Goal: Information Seeking & Learning: Find specific fact

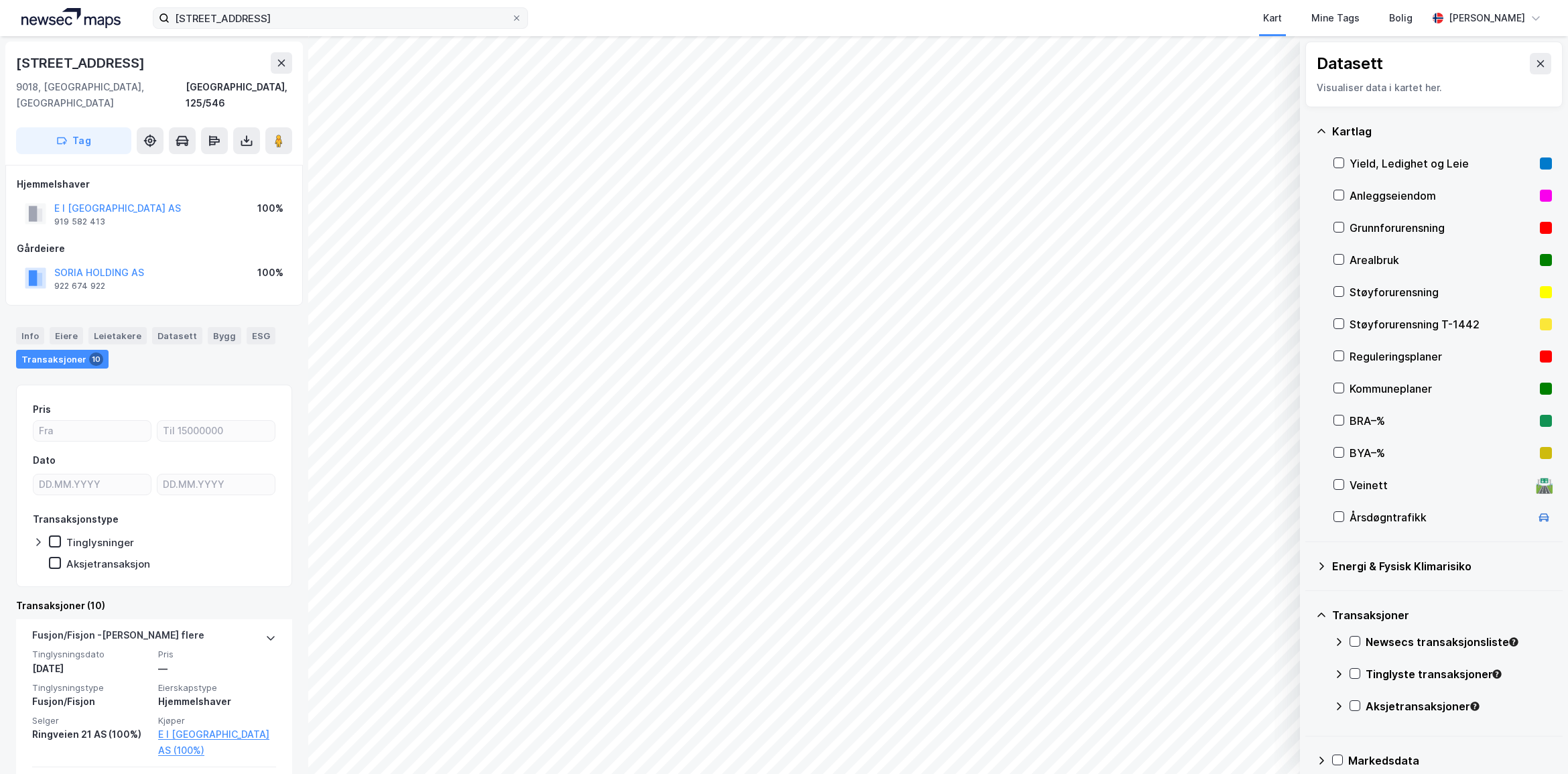
scroll to position [17, 0]
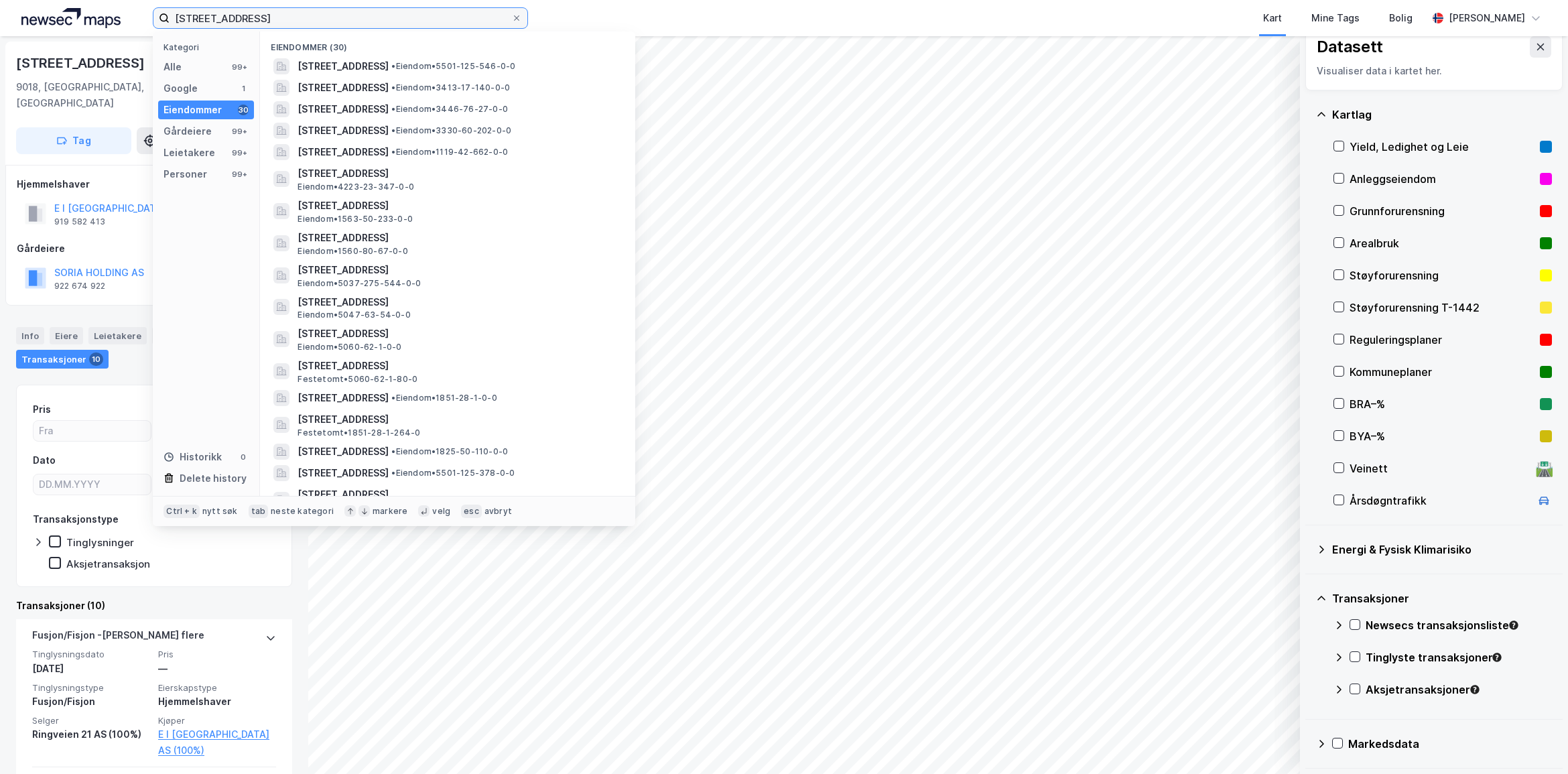
drag, startPoint x: 289, startPoint y: 18, endPoint x: -399, endPoint y: 48, distance: 688.7
click at [0, 48] on html "ringvegen 19, [GEOGRAPHIC_DATA] Kategori Alle 99+ Google 1 Eiendommer 30 Gårdei…" at bounding box center [784, 387] width 1568 height 774
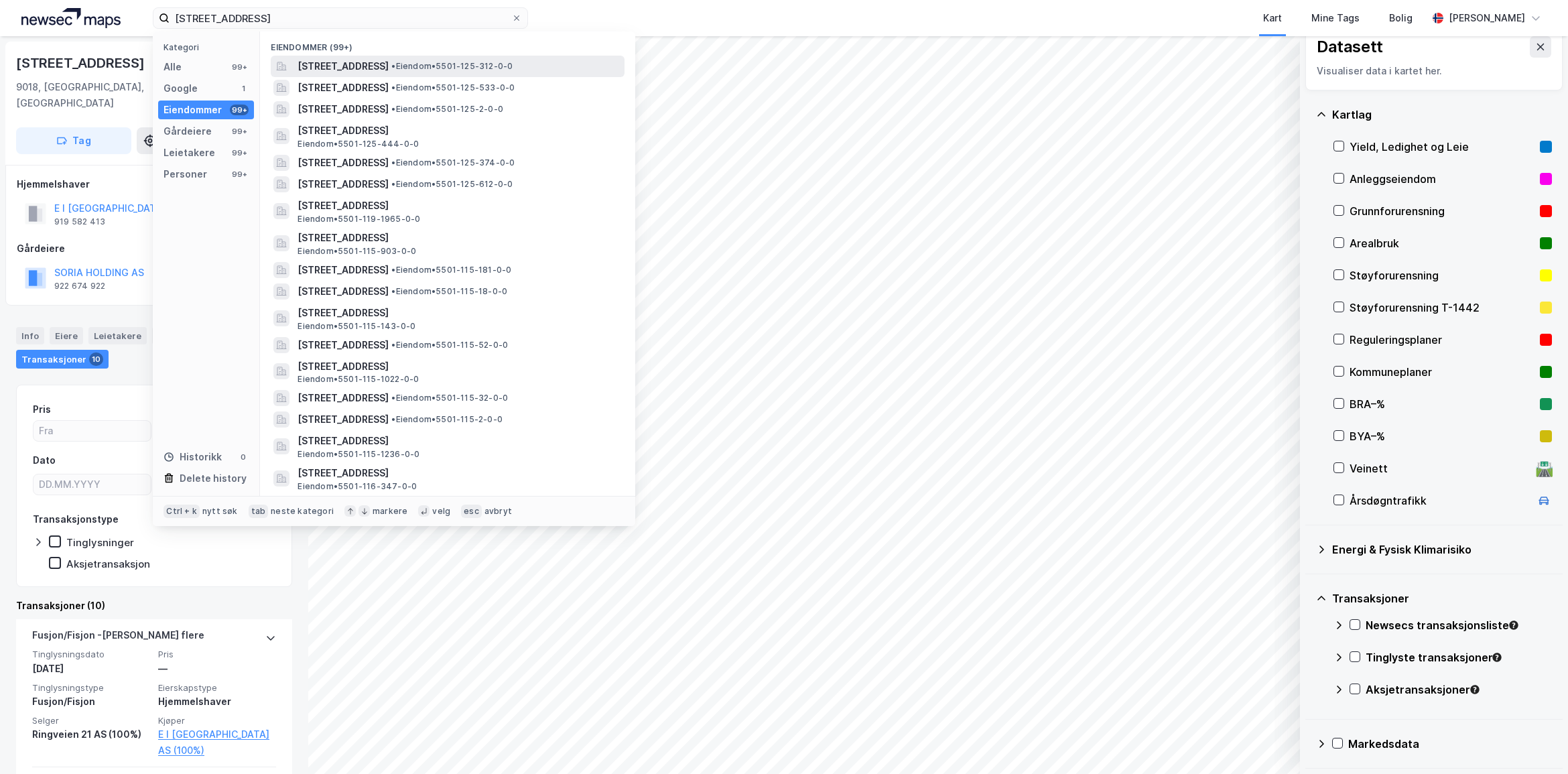
click at [389, 67] on span "[STREET_ADDRESS]" at bounding box center [343, 66] width 91 height 16
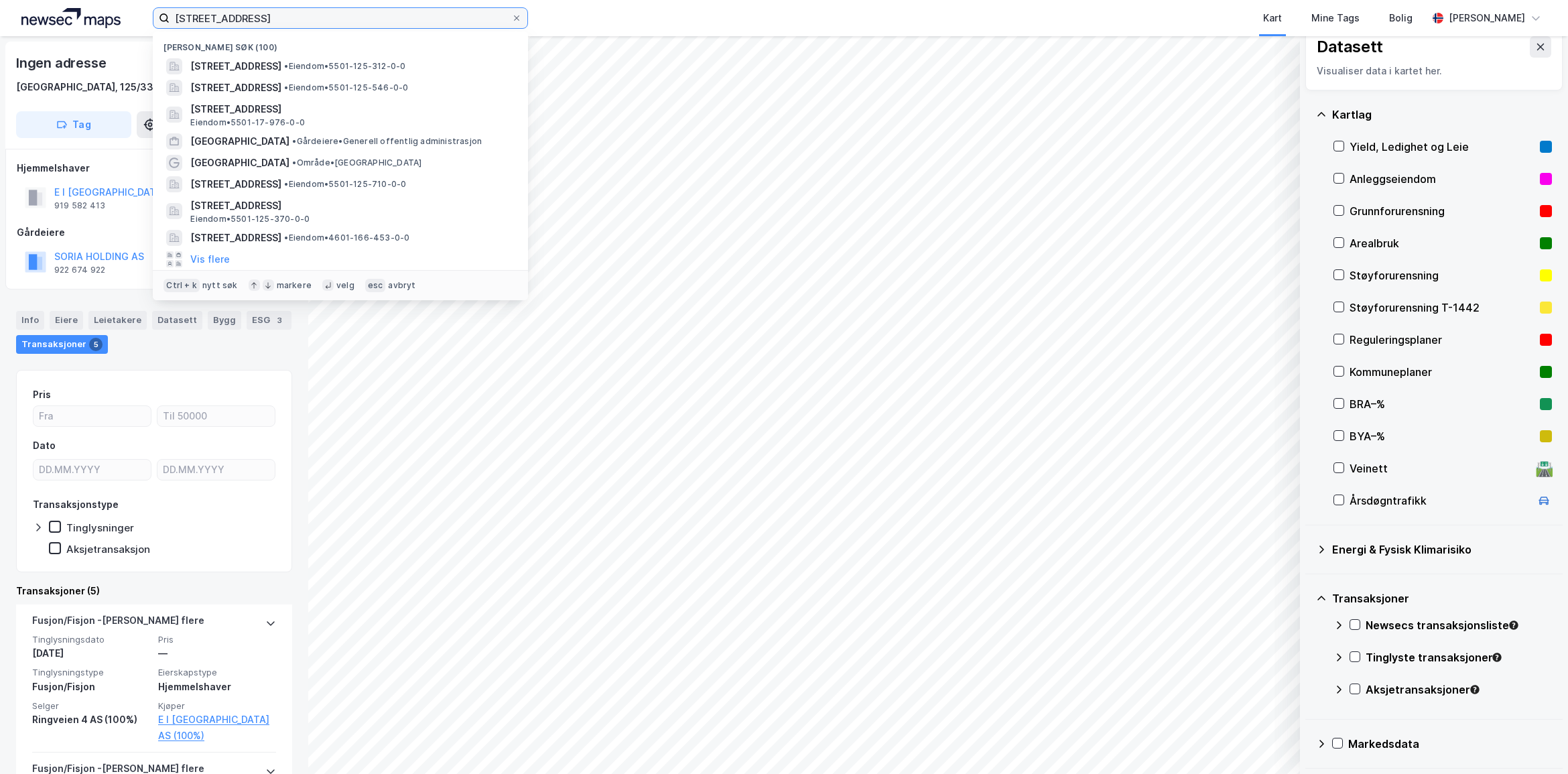
click at [228, 13] on input "[STREET_ADDRESS]" at bounding box center [340, 18] width 342 height 20
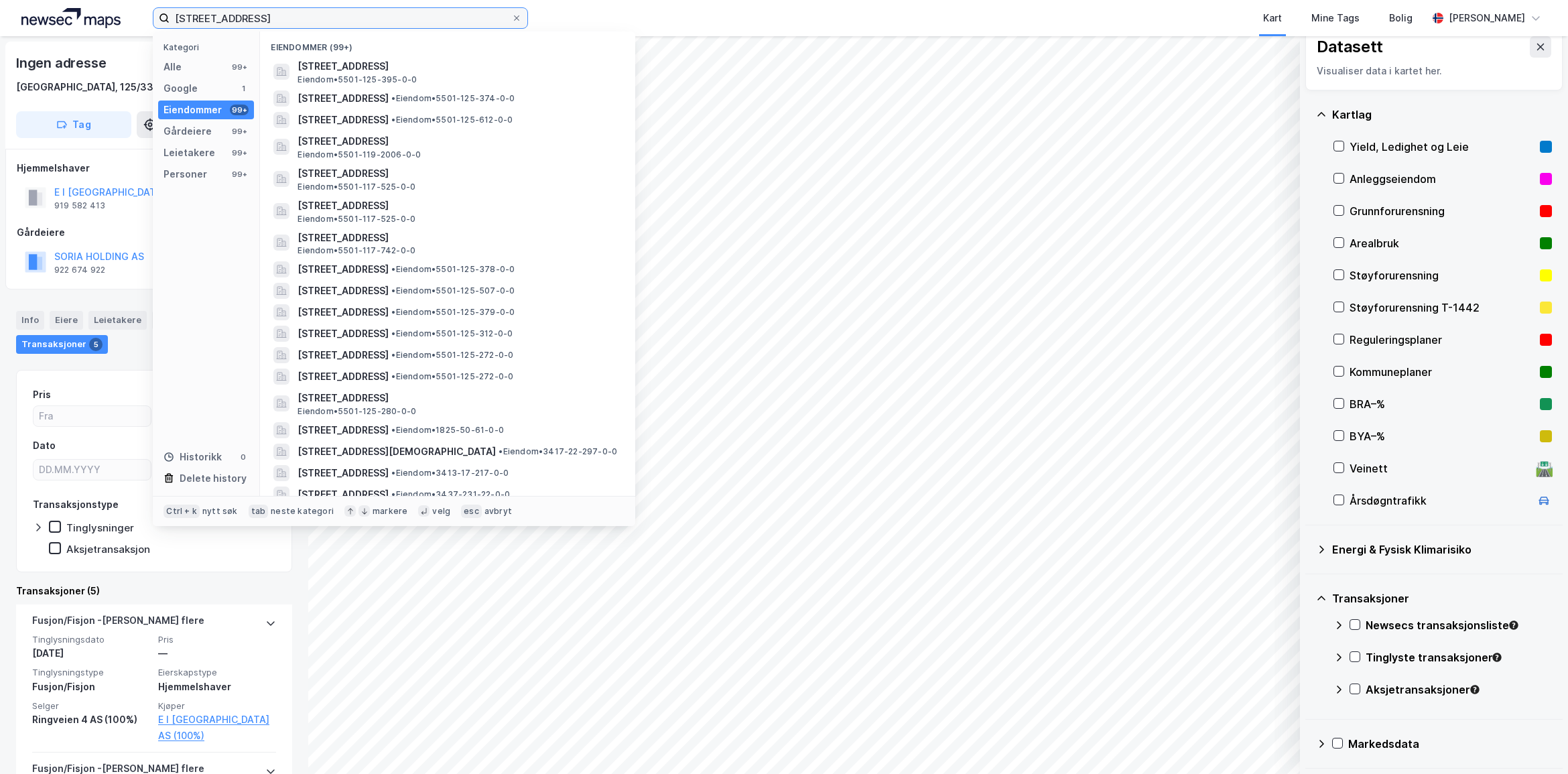
click at [362, 17] on input "[STREET_ADDRESS]" at bounding box center [340, 18] width 342 height 20
type input "[STREET_ADDRESS]"
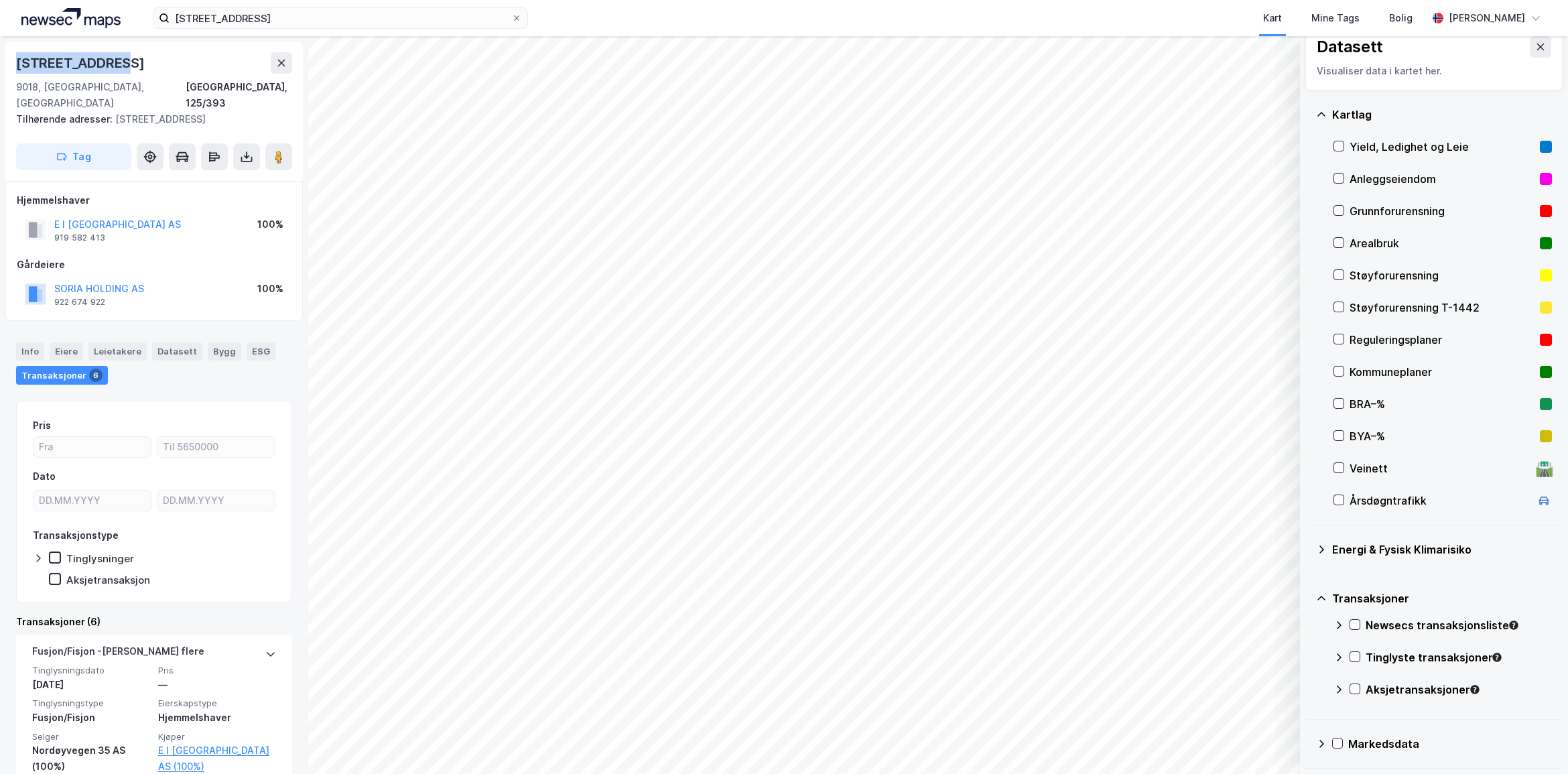
drag, startPoint x: 133, startPoint y: 61, endPoint x: 21, endPoint y: 68, distance: 112.2
click at [21, 68] on div "[STREET_ADDRESS]" at bounding box center [154, 63] width 276 height 22
copy div "[STREET_ADDRESS]"
